Goal: Task Accomplishment & Management: Manage account settings

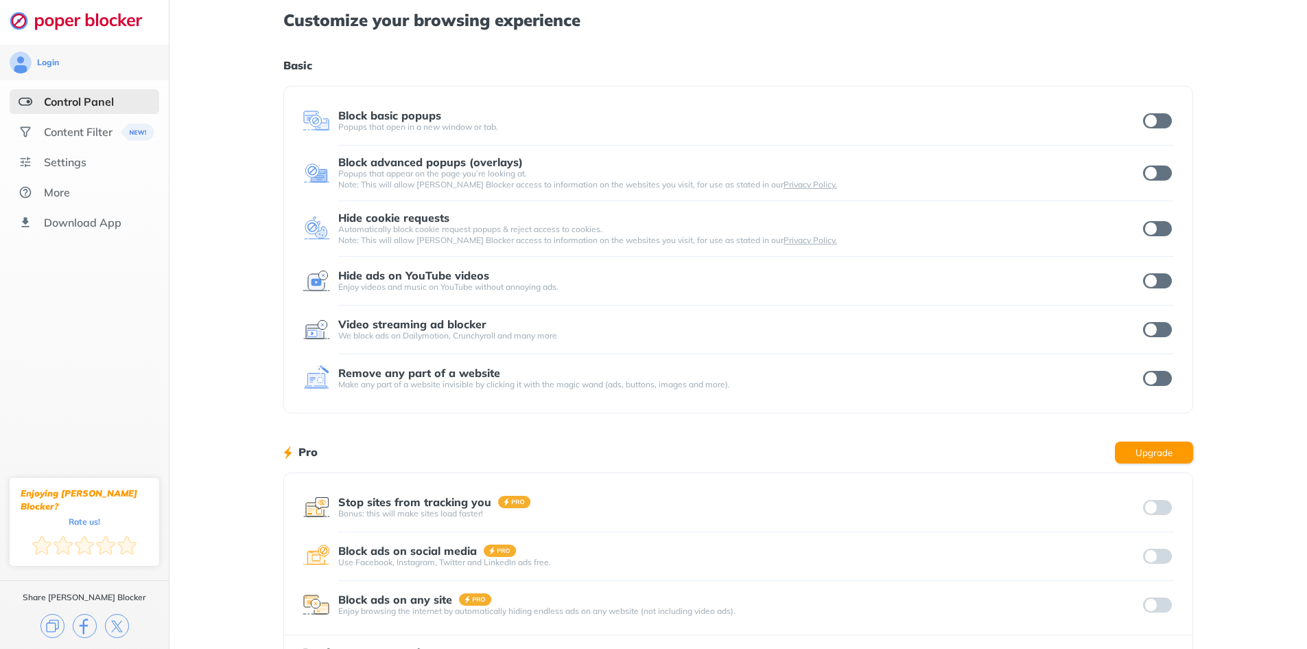
click at [1217, 165] on div "Customize your browsing experience Basic Block basic popups Popups that open in…" at bounding box center [739, 355] width 1138 height 710
click at [1159, 367] on div "Remove any part of a website Make any part of a website invisible by clicking i…" at bounding box center [739, 377] width 872 height 27
click at [1161, 327] on input "checkbox" at bounding box center [1157, 329] width 29 height 15
click at [1156, 354] on div "Remove any part of a website Make any part of a website invisible by clicking i…" at bounding box center [739, 378] width 872 height 48
click at [1156, 359] on div "Remove any part of a website Make any part of a website invisible by clicking i…" at bounding box center [739, 378] width 872 height 48
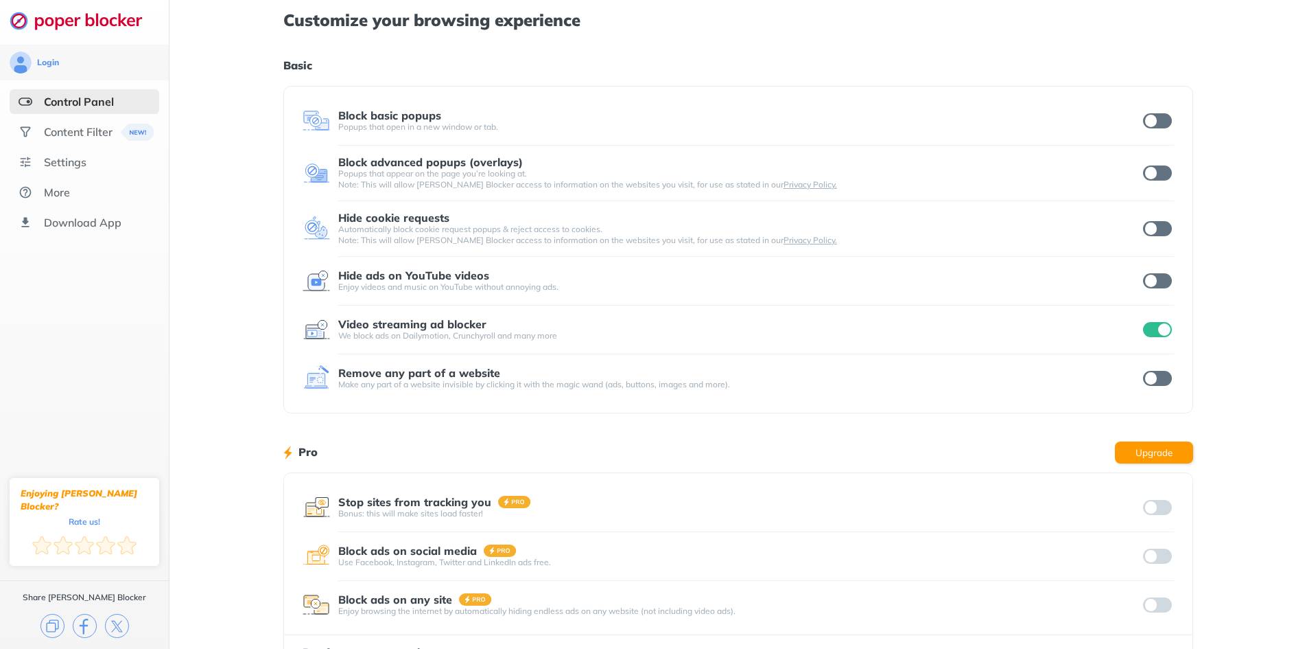
click at [1158, 369] on div at bounding box center [1158, 378] width 34 height 19
click at [1162, 375] on input "checkbox" at bounding box center [1157, 378] width 29 height 15
click at [1154, 289] on div "Hide ads on YouTube videos Enjoy videos and music on YouTube without annoying a…" at bounding box center [739, 280] width 872 height 27
click at [1155, 275] on input "checkbox" at bounding box center [1157, 280] width 29 height 15
click at [1156, 237] on div at bounding box center [1158, 228] width 34 height 19
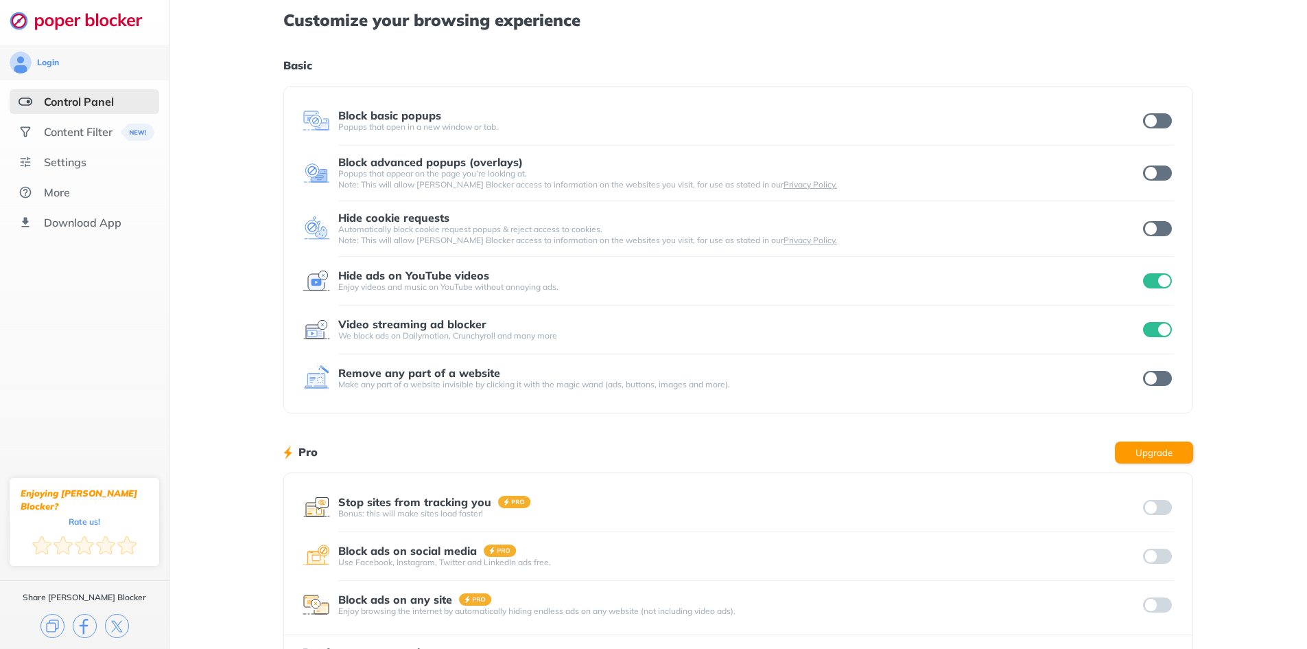
click at [1158, 220] on div at bounding box center [1158, 228] width 34 height 19
click at [1154, 225] on input "checkbox" at bounding box center [1157, 228] width 29 height 15
click at [1157, 179] on input "checkbox" at bounding box center [1157, 172] width 29 height 15
click at [1157, 137] on div "Block basic popups Popups that open in a new window or tab." at bounding box center [739, 121] width 872 height 49
click at [1157, 126] on input "checkbox" at bounding box center [1157, 120] width 29 height 15
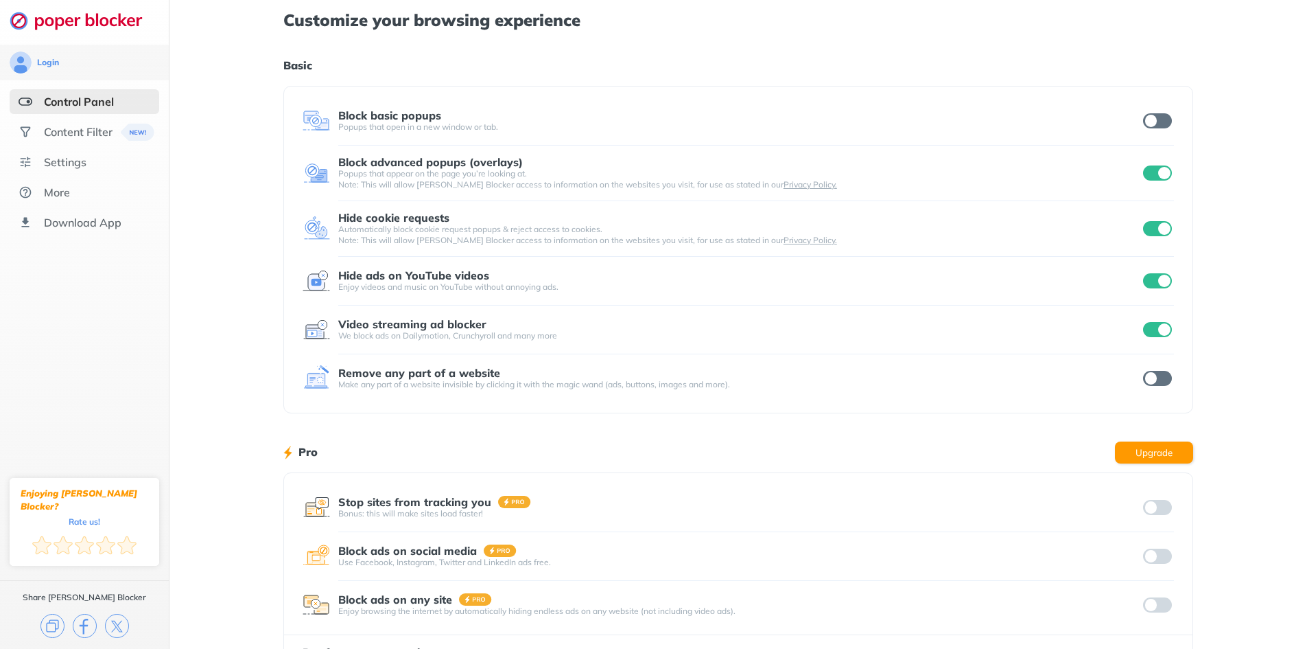
click at [1146, 397] on div "Remove any part of a website Make any part of a website invisible by clicking i…" at bounding box center [739, 378] width 872 height 48
click at [1158, 384] on input "checkbox" at bounding box center [1157, 378] width 29 height 15
click at [1159, 119] on input "checkbox" at bounding box center [1157, 120] width 29 height 15
click at [1229, 168] on div "Customize your browsing experience Basic Block basic popups Popups that open in…" at bounding box center [739, 355] width 1138 height 710
click at [1233, 170] on div "Customize your browsing experience Basic Block basic popups Popups that open in…" at bounding box center [739, 355] width 1138 height 710
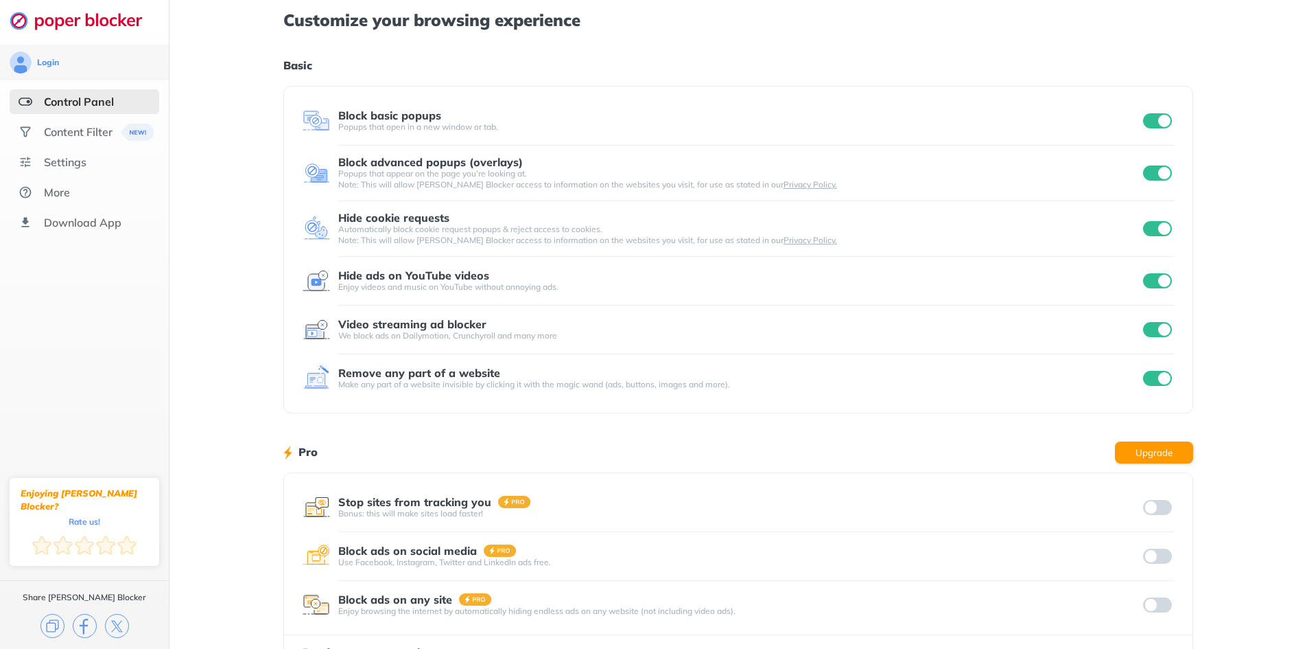
click at [1232, 171] on div "Customize your browsing experience Basic Block basic popups Popups that open in…" at bounding box center [739, 355] width 1138 height 710
click at [649, 454] on div "Pro Upgrade" at bounding box center [738, 452] width 910 height 40
